Goal: Information Seeking & Learning: Check status

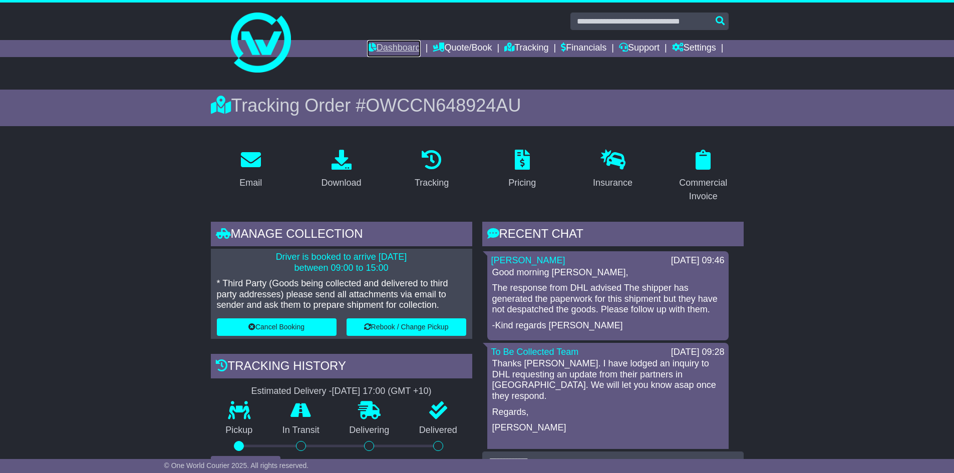
click at [391, 40] on link "Dashboard" at bounding box center [394, 48] width 54 height 17
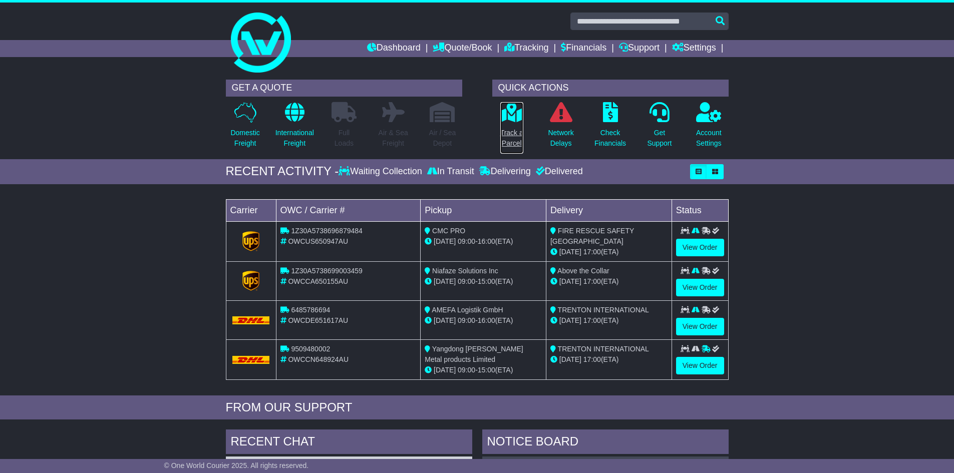
click at [514, 137] on p "Track a Parcel" at bounding box center [511, 138] width 23 height 21
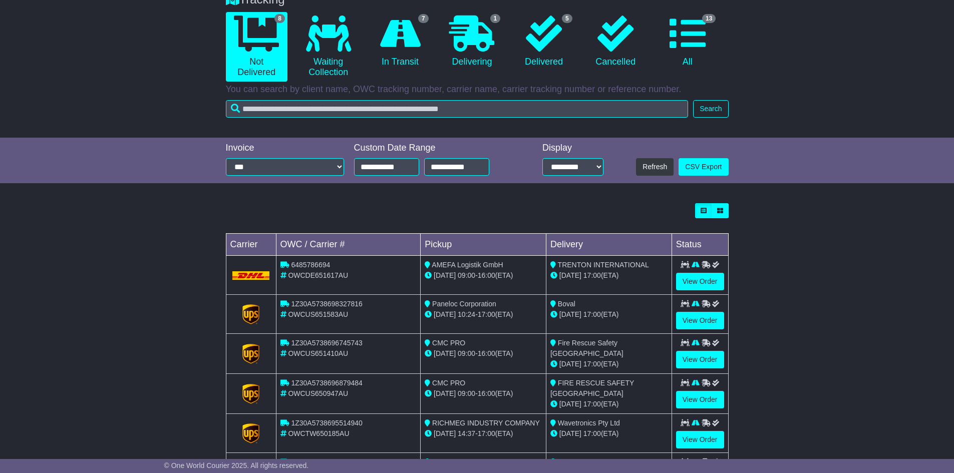
scroll to position [100, 0]
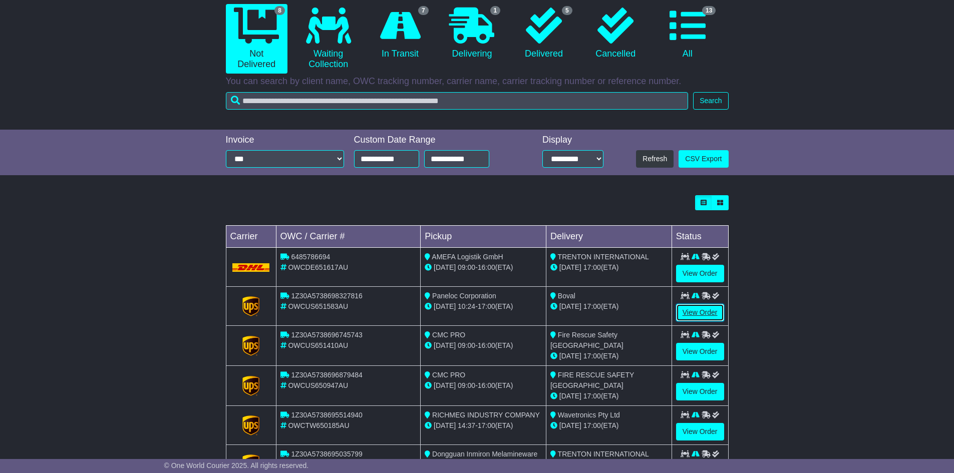
click at [700, 307] on link "View Order" at bounding box center [700, 313] width 48 height 18
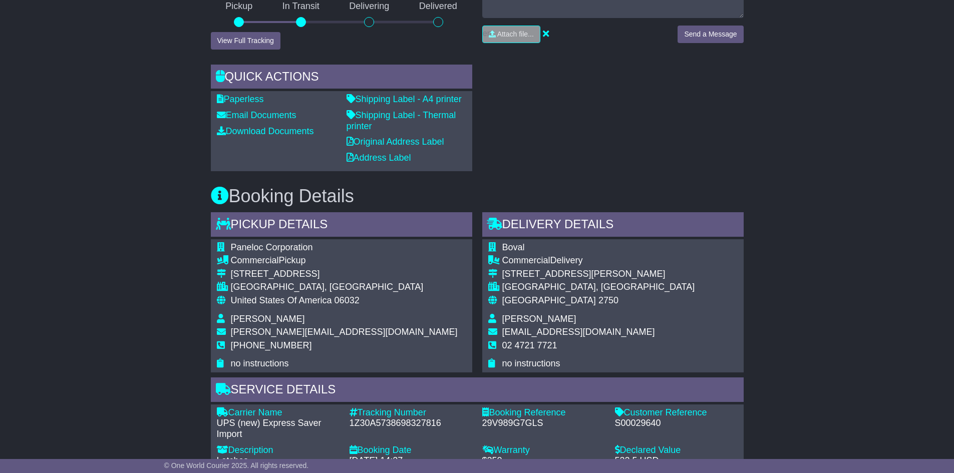
scroll to position [250, 0]
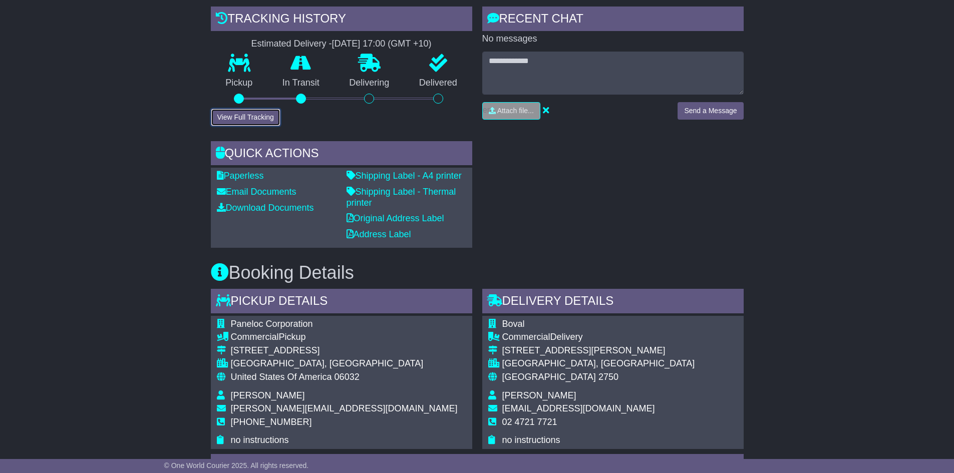
click at [258, 120] on button "View Full Tracking" at bounding box center [246, 118] width 70 height 18
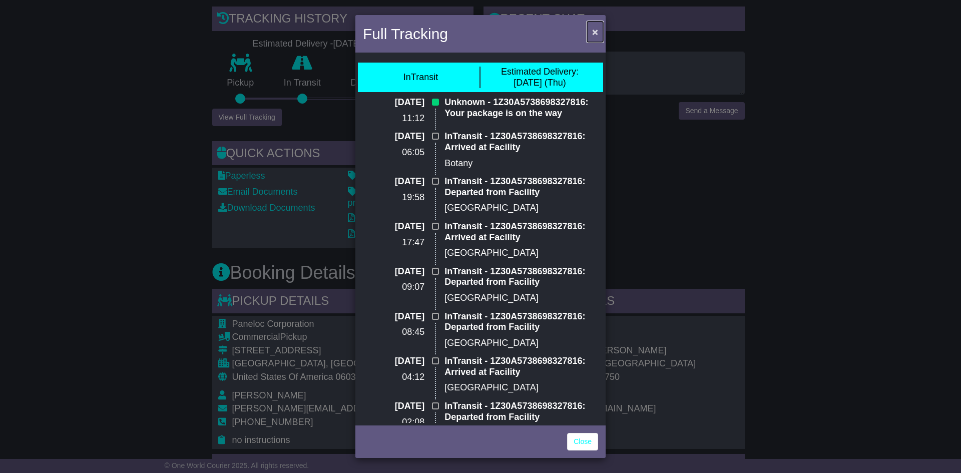
click at [592, 34] on span "×" at bounding box center [595, 32] width 6 height 12
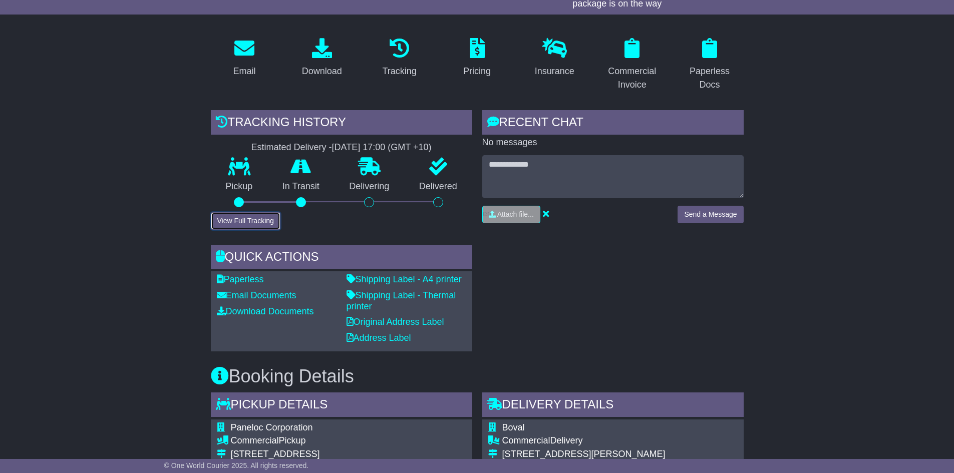
scroll to position [0, 0]
